Goal: Transaction & Acquisition: Purchase product/service

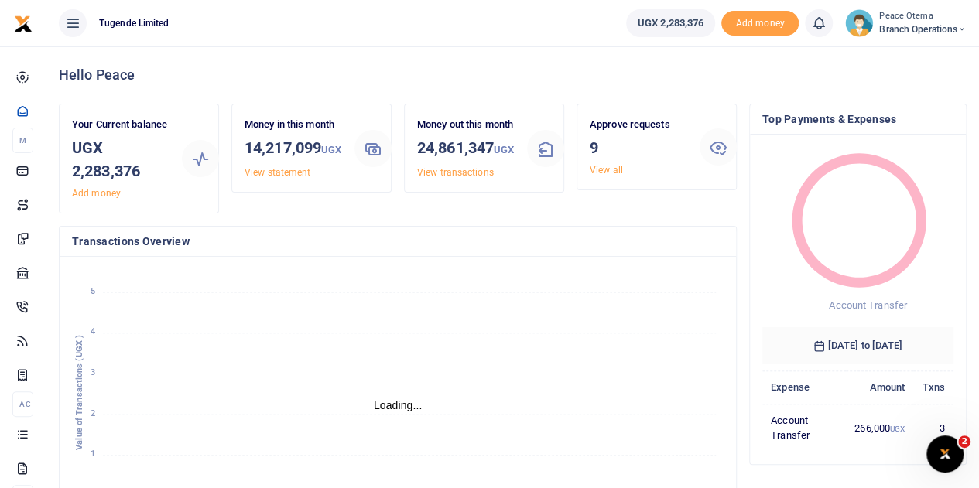
scroll to position [12, 12]
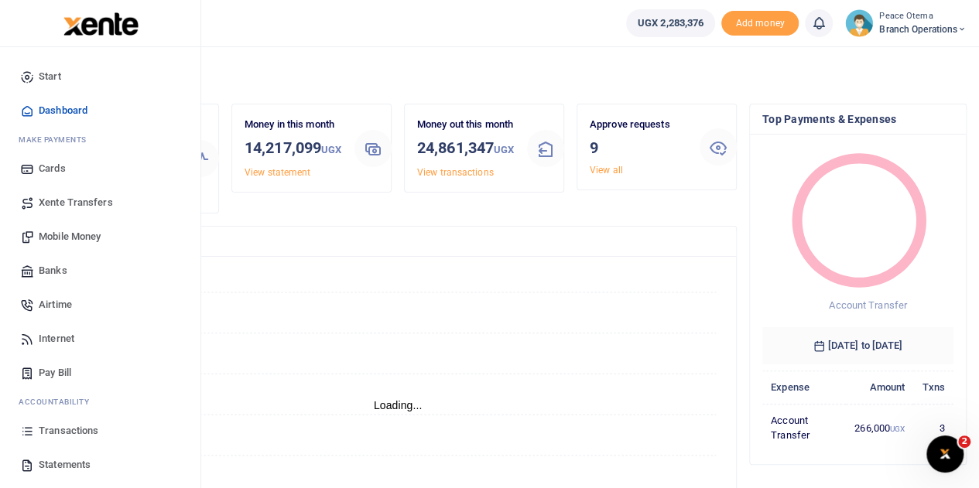
click at [62, 436] on span "Transactions" at bounding box center [69, 430] width 60 height 15
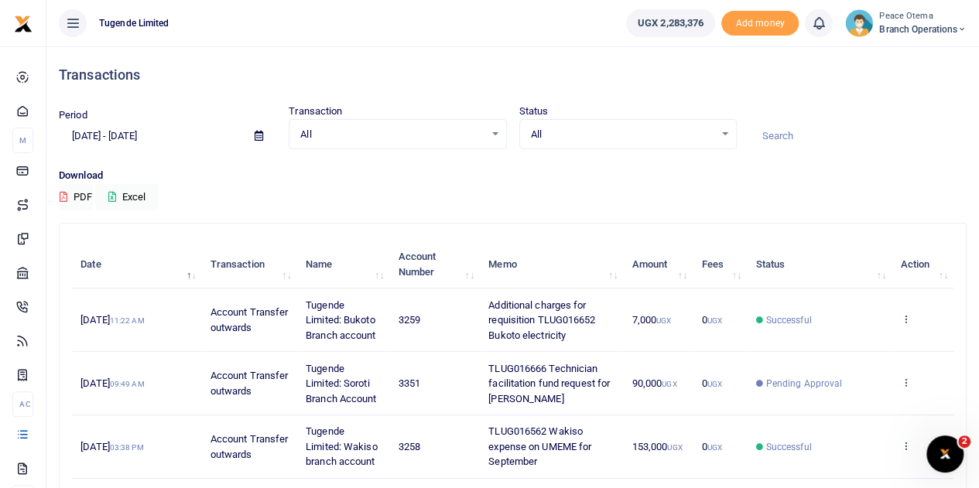
click at [783, 132] on input at bounding box center [857, 136] width 217 height 26
paste input "TLUG-016692"
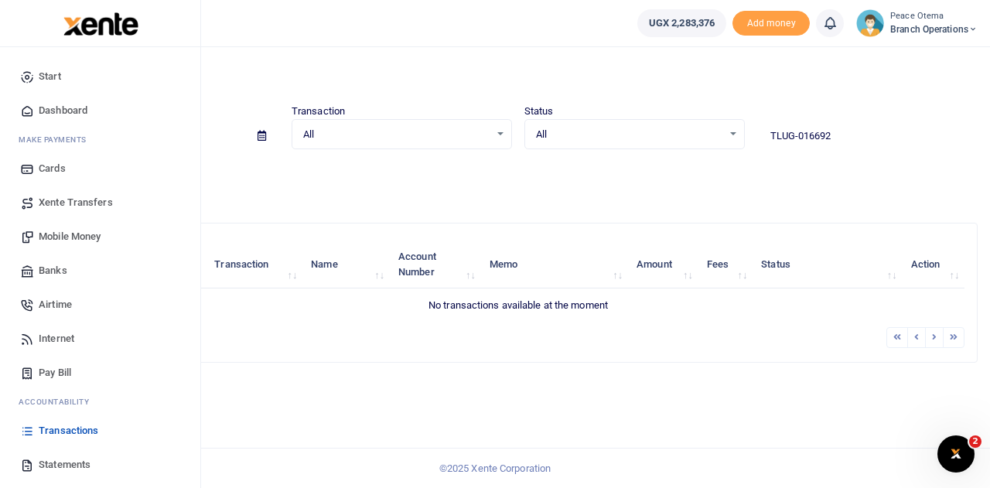
type input "TLUG-016692"
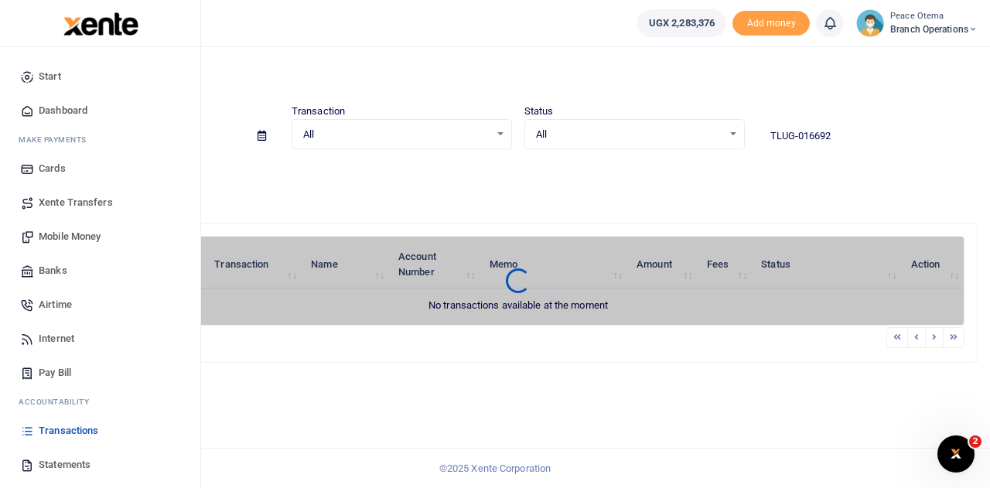
click at [59, 238] on span "Mobile Money" at bounding box center [70, 236] width 62 height 15
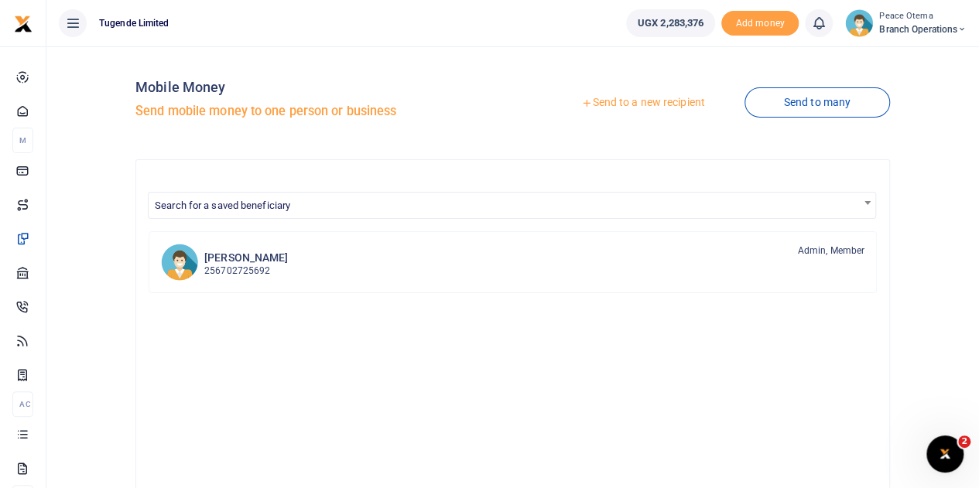
click at [582, 101] on icon at bounding box center [586, 102] width 11 height 11
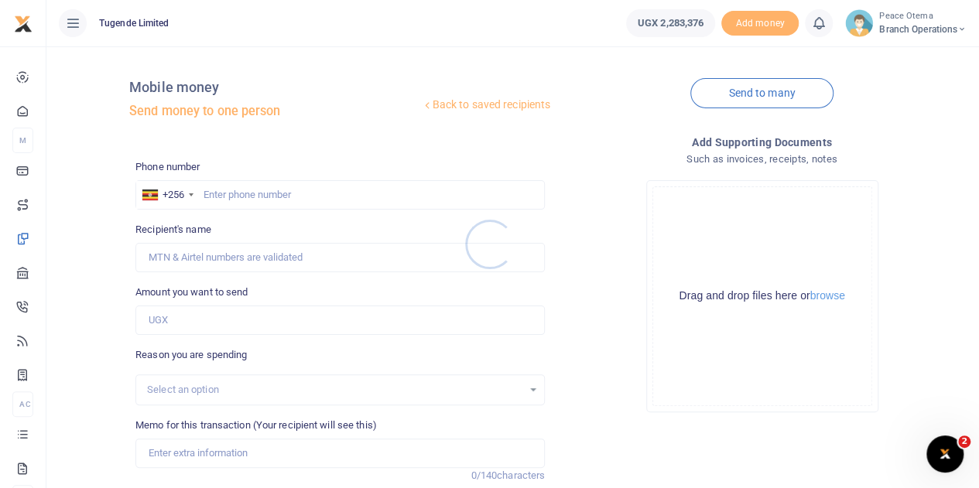
click at [206, 193] on div at bounding box center [489, 244] width 979 height 488
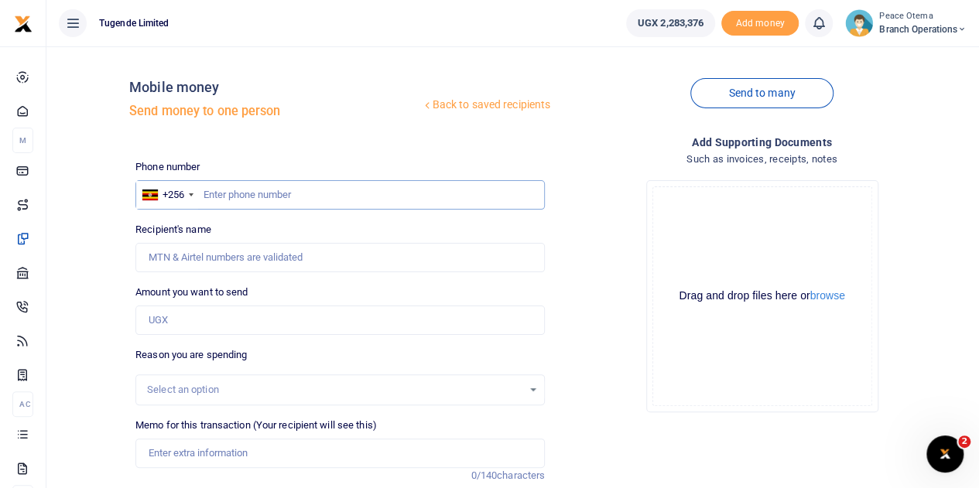
click at [206, 193] on input "text" at bounding box center [339, 194] width 409 height 29
type input "703965124"
type input "[PERSON_NAME]"
click at [185, 313] on input "Amount you want to send" at bounding box center [339, 320] width 409 height 29
paste input "328,000.00"
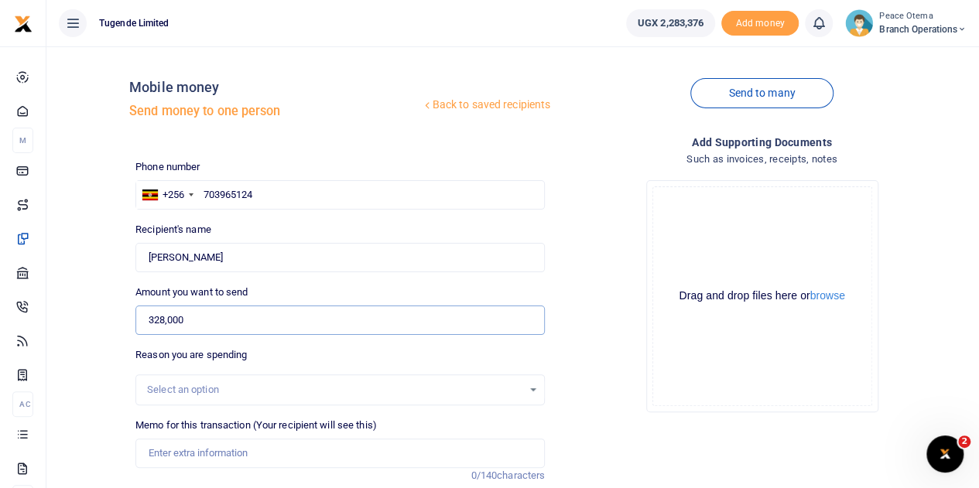
type input "328,000"
click at [166, 455] on input "Memo for this transaction (Your recipient will see this)" at bounding box center [339, 453] width 409 height 29
paste input "TLUG-016692"
click at [249, 456] on input "TLUG016692" at bounding box center [339, 453] width 409 height 29
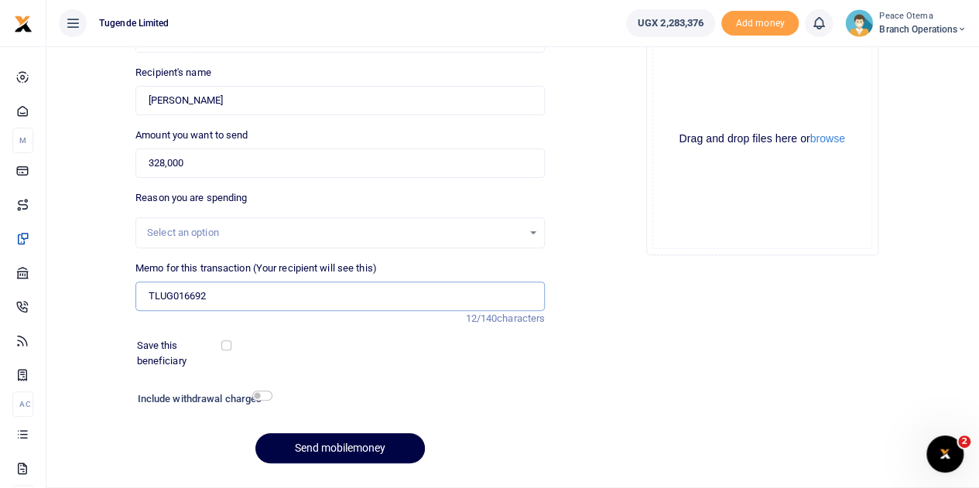
scroll to position [161, 0]
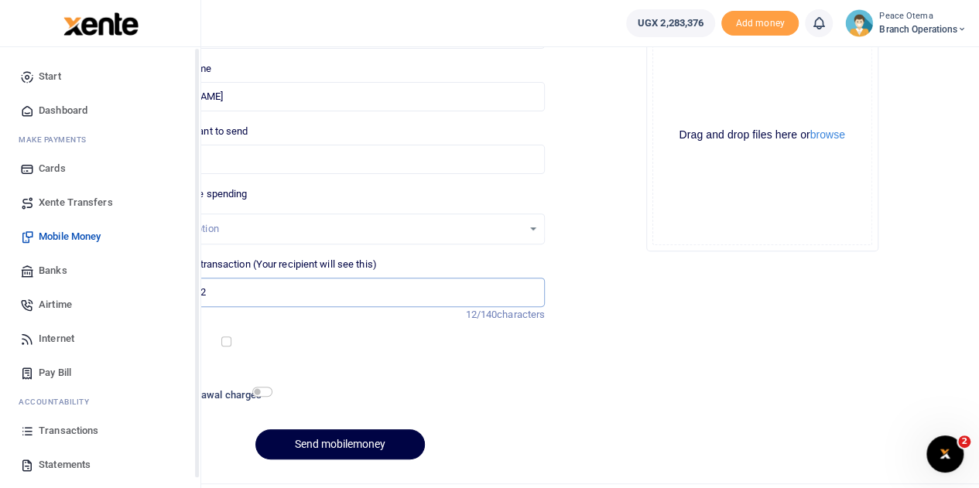
type input "TLUG016692"
click at [53, 429] on span "Transactions" at bounding box center [69, 430] width 60 height 15
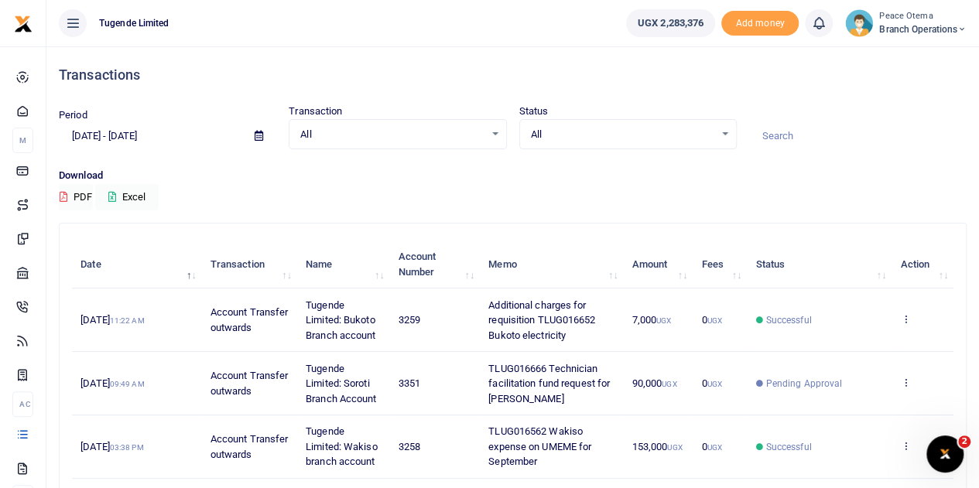
click at [776, 137] on input at bounding box center [857, 136] width 217 height 26
paste input "TLUG-016692"
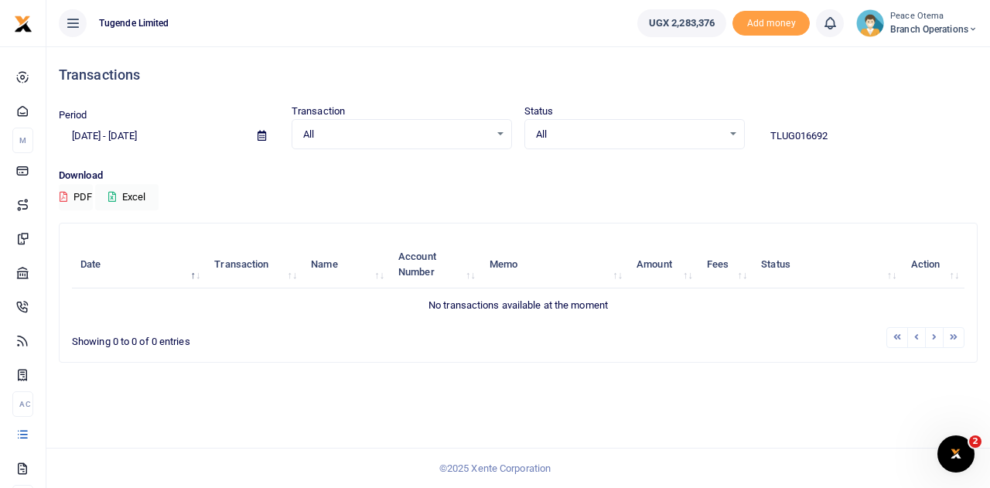
type input "TLUG016692"
